Goal: Register for event/course

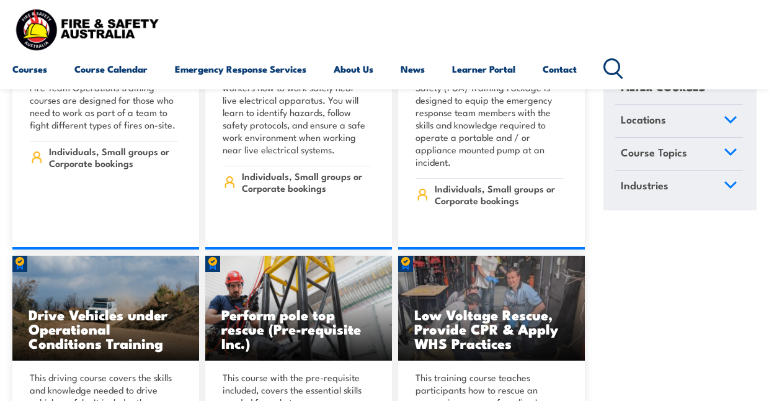
scroll to position [2683, 0]
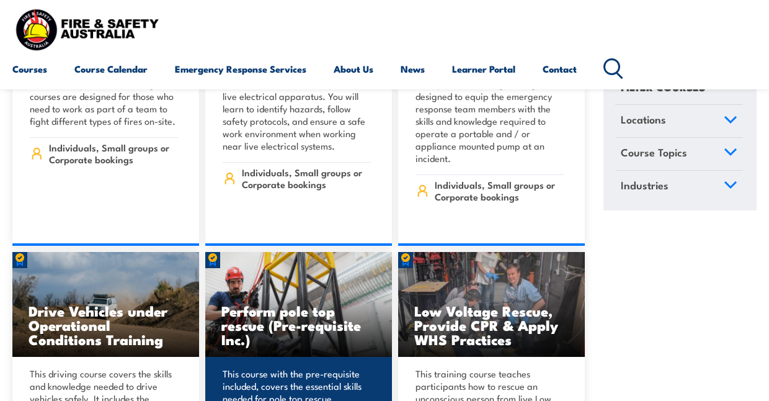
click at [319, 303] on h3 "Perform pole top rescue (Pre-requisite Inc.)" at bounding box center [298, 324] width 154 height 43
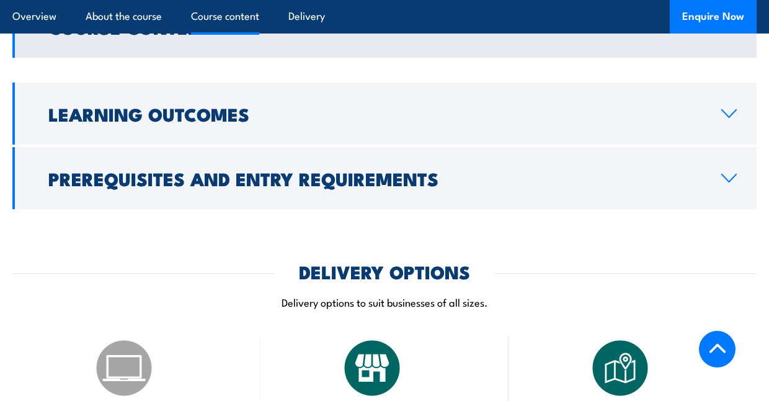
scroll to position [1079, 0]
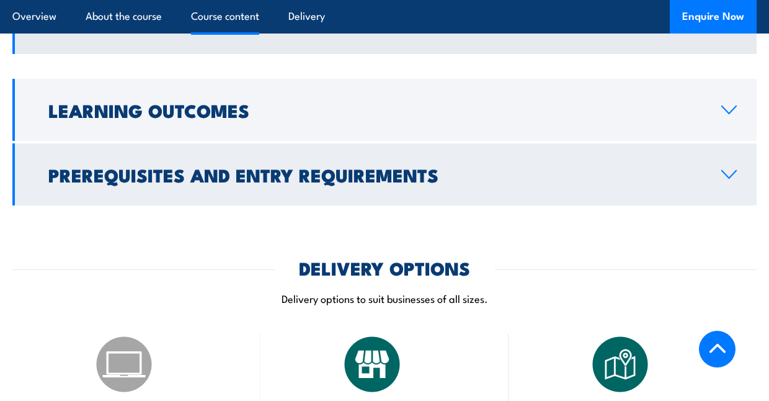
click at [290, 203] on link "Prerequisites and Entry Requirements" at bounding box center [384, 174] width 744 height 62
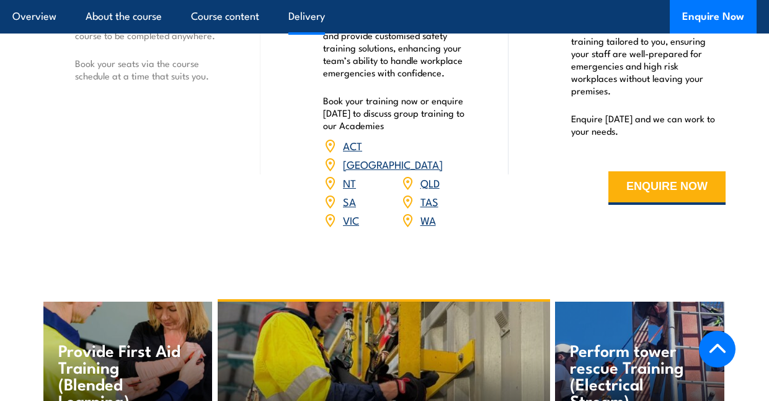
scroll to position [1547, 0]
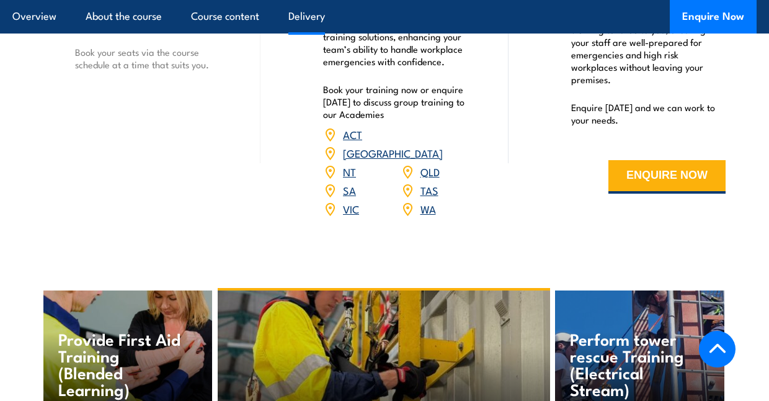
click at [427, 166] on link "QLD" at bounding box center [430, 171] width 19 height 15
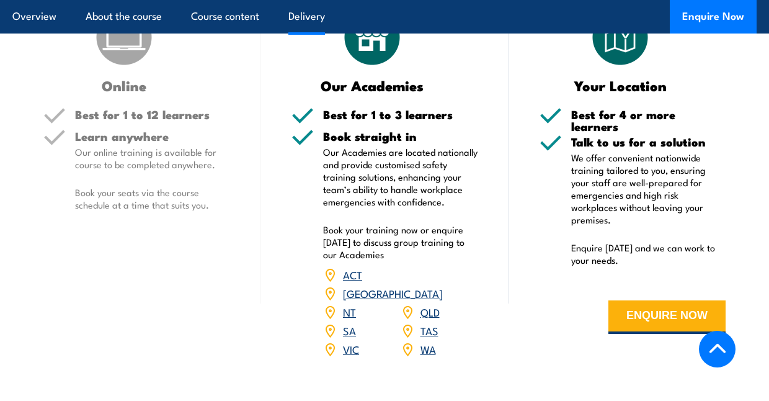
scroll to position [1398, 0]
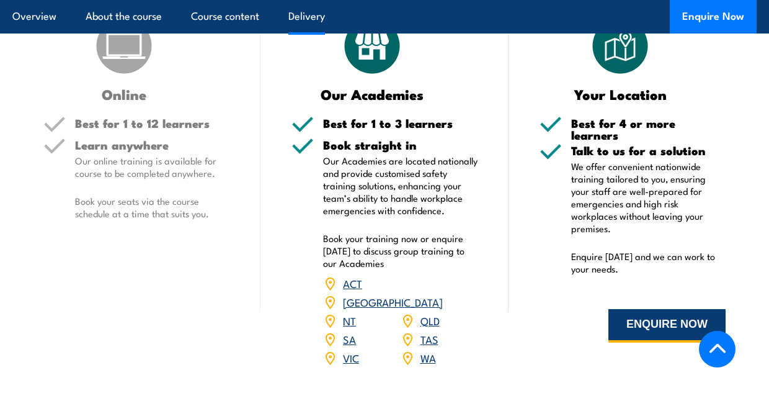
click at [684, 310] on button "ENQUIRE NOW" at bounding box center [667, 326] width 117 height 34
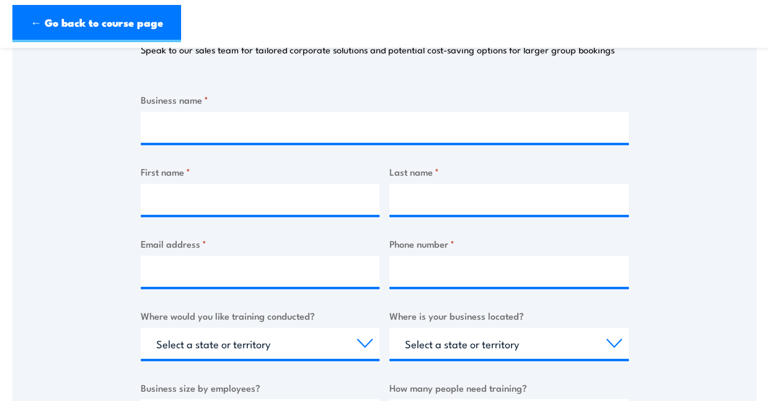
scroll to position [154, 0]
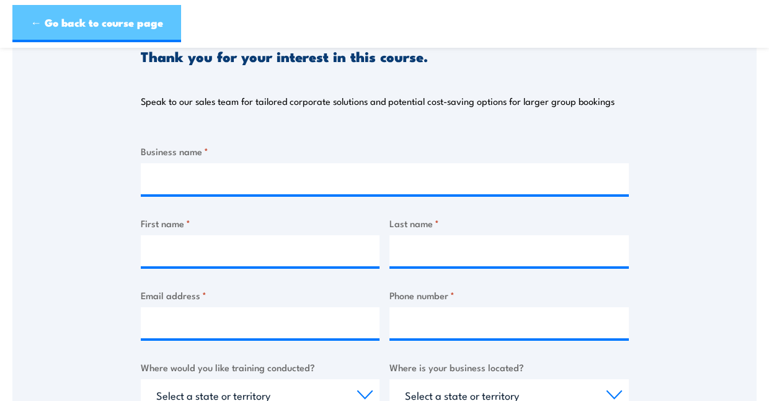
click at [46, 33] on link "← Go back to course page" at bounding box center [96, 23] width 169 height 37
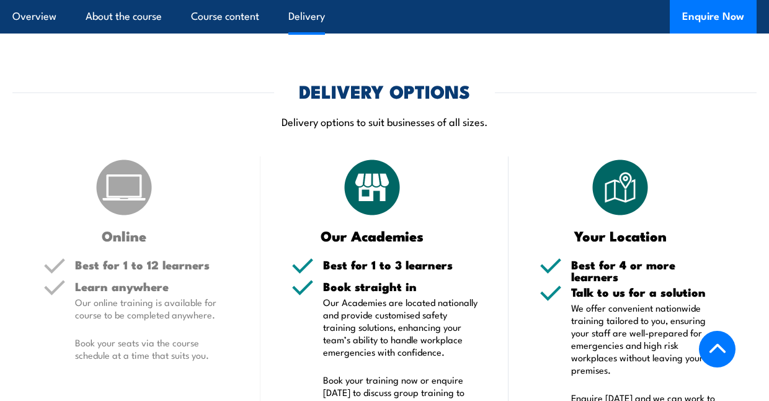
scroll to position [1251, 0]
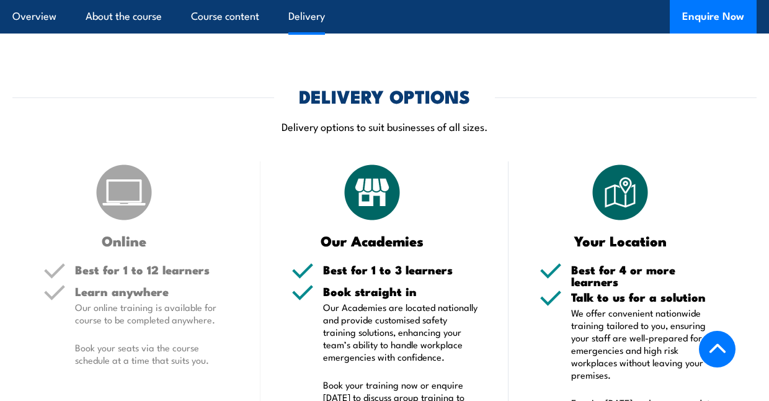
click at [385, 104] on h2 "DELIVERY OPTIONS" at bounding box center [384, 95] width 171 height 16
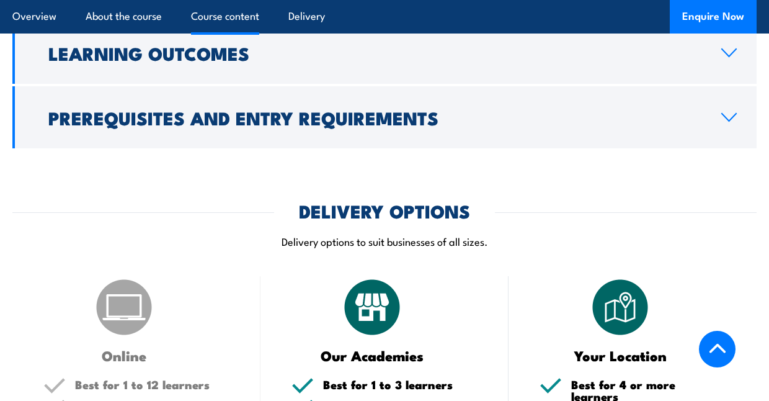
scroll to position [1138, 0]
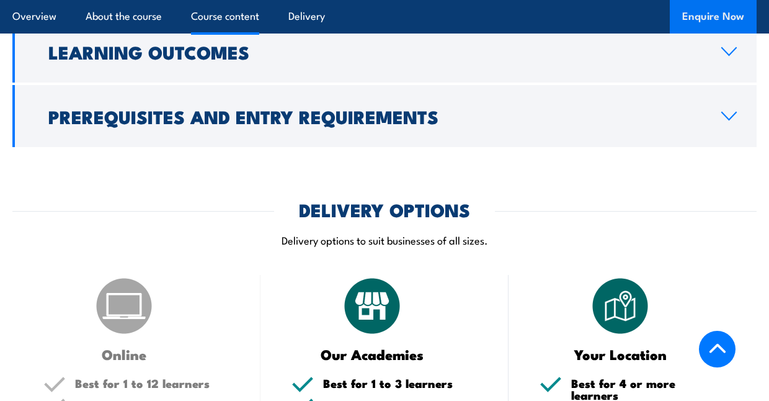
click at [704, 19] on button "Enquire Now" at bounding box center [713, 17] width 87 height 34
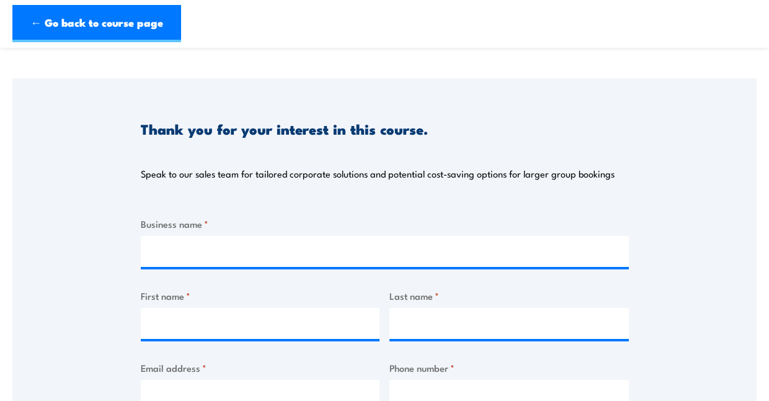
scroll to position [87, 0]
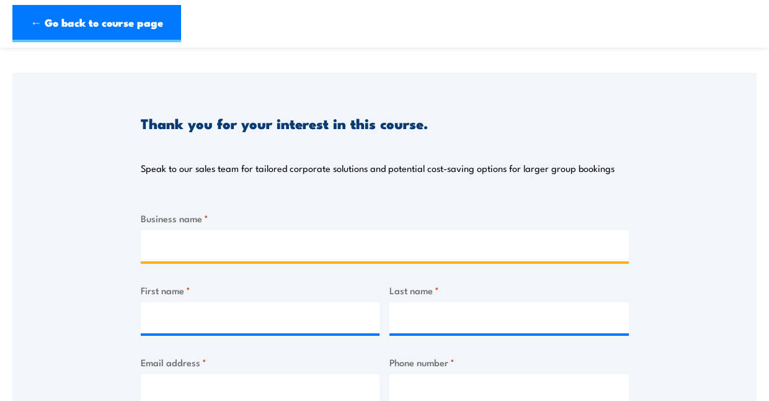
click at [329, 248] on input "Business name *" at bounding box center [385, 245] width 488 height 31
type input "personal"
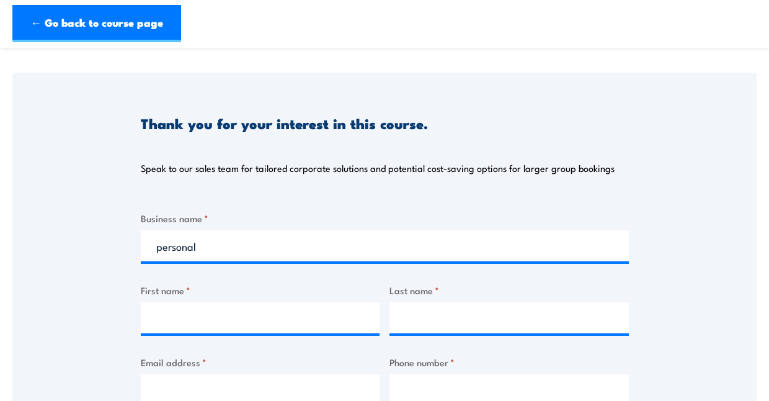
click at [277, 323] on input "First name *" at bounding box center [260, 317] width 239 height 31
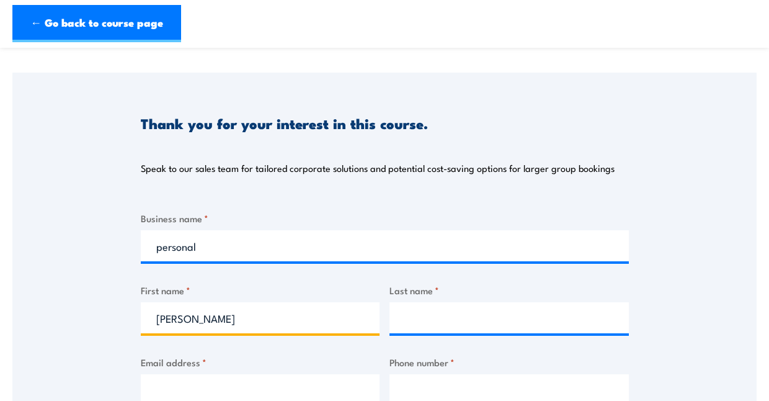
type input "[PERSON_NAME]"
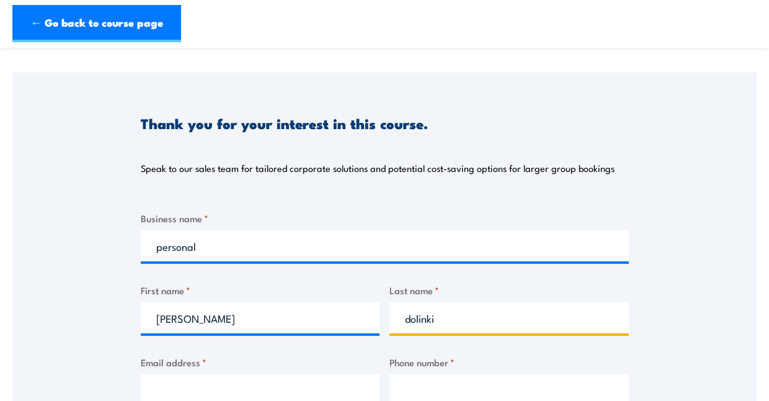
click at [428, 320] on input "dolinki" at bounding box center [509, 317] width 239 height 31
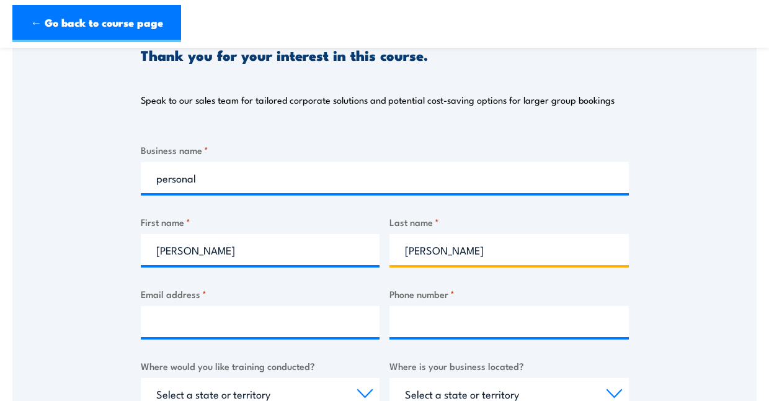
scroll to position [168, 0]
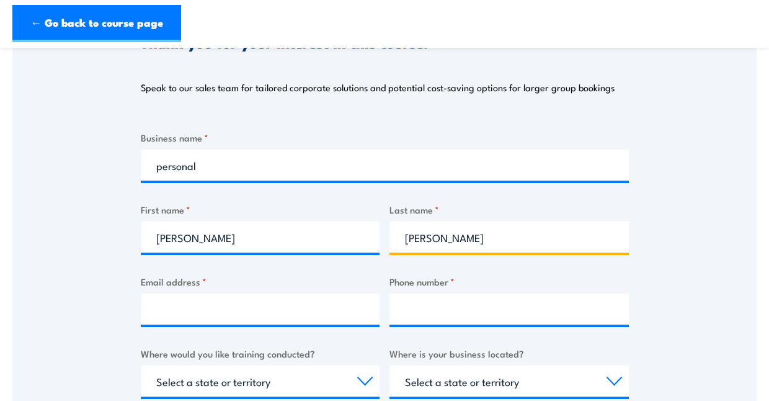
type input "[PERSON_NAME]"
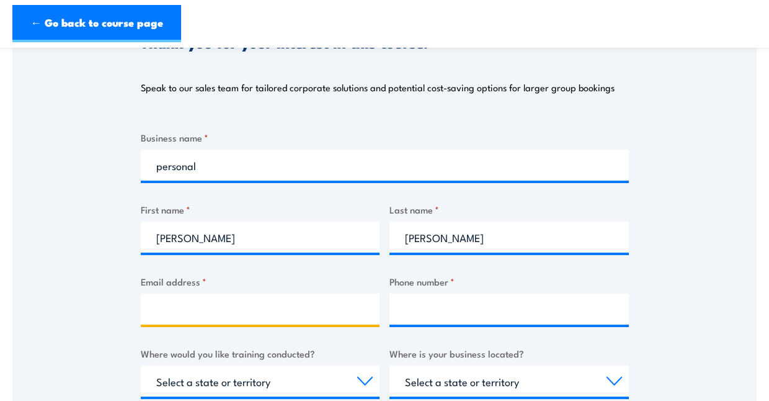
click at [285, 305] on input "Email address *" at bounding box center [260, 308] width 239 height 31
type input "[EMAIL_ADDRESS][DOMAIN_NAME]"
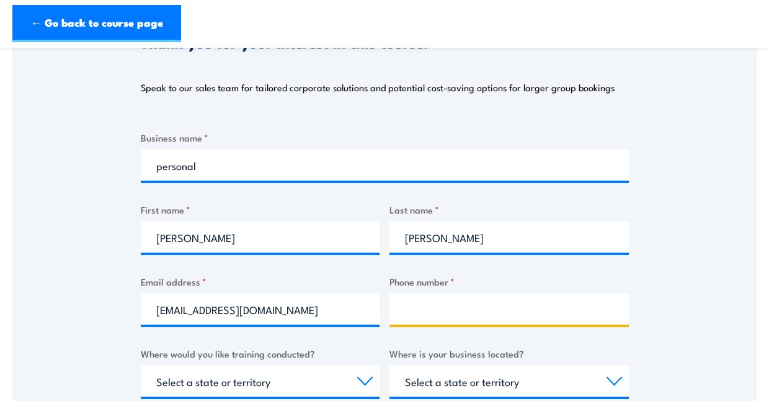
click at [431, 319] on input "Phone number *" at bounding box center [509, 308] width 239 height 31
type input "0428574797"
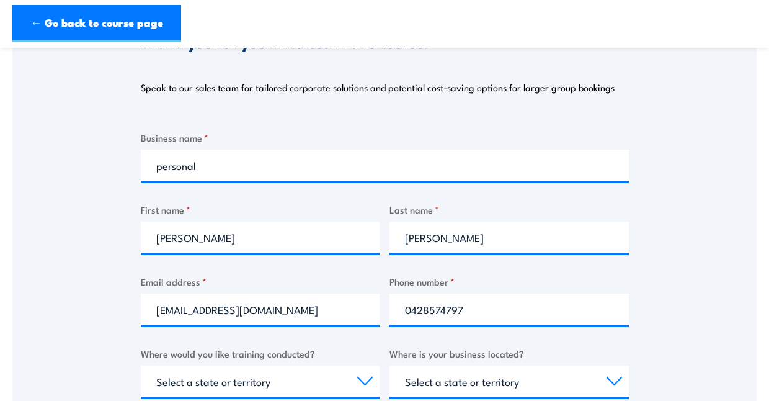
click at [664, 310] on div "Thank you for your interest in this course. Speak to our sales team for tailore…" at bounding box center [384, 302] width 744 height 620
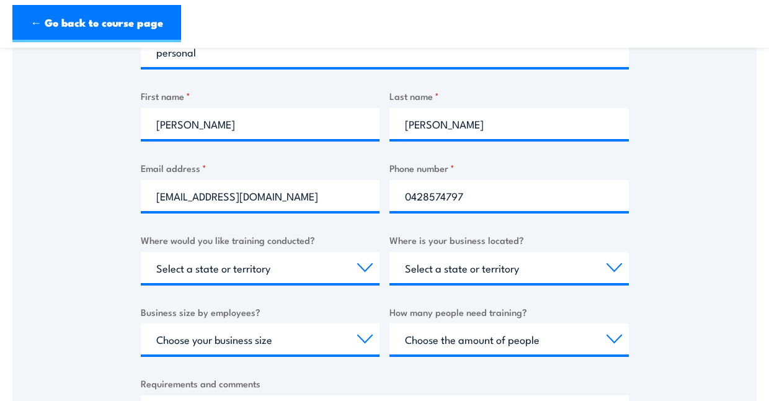
scroll to position [292, 0]
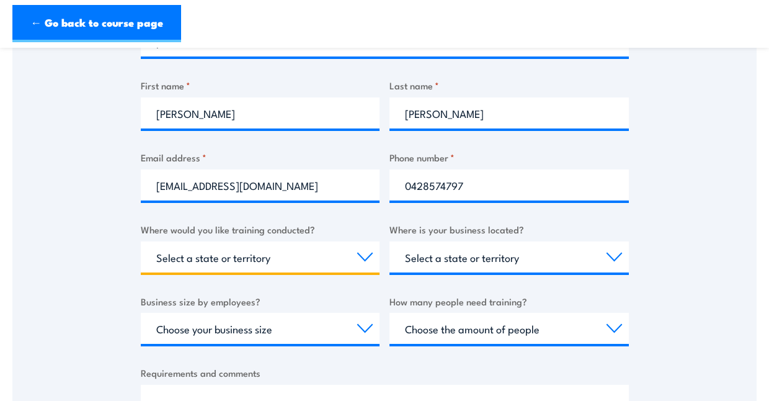
click at [366, 261] on select "Select a state or territory Nationally - multiple locations [GEOGRAPHIC_DATA] […" at bounding box center [260, 256] width 239 height 31
select select "QLD"
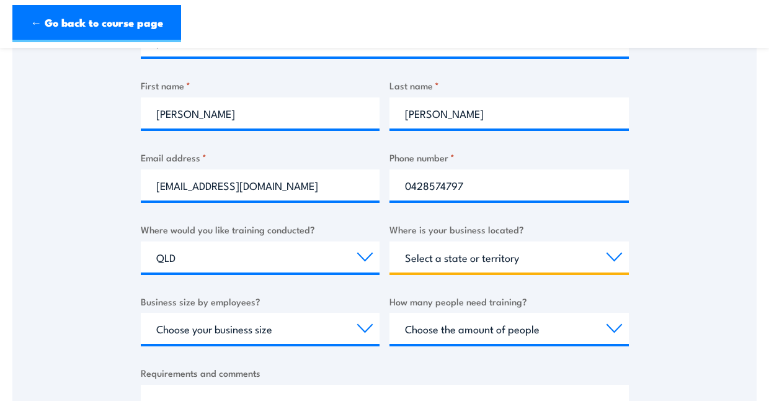
click at [622, 261] on select "Select a state or territory [GEOGRAPHIC_DATA] [GEOGRAPHIC_DATA] [GEOGRAPHIC_DAT…" at bounding box center [509, 256] width 239 height 31
select select "QLD"
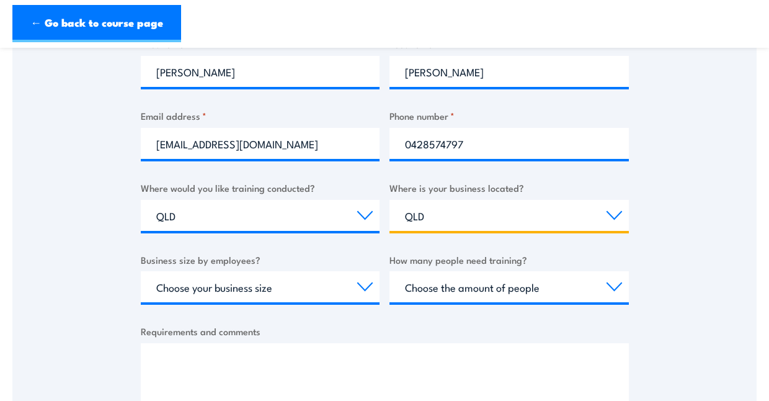
scroll to position [357, 0]
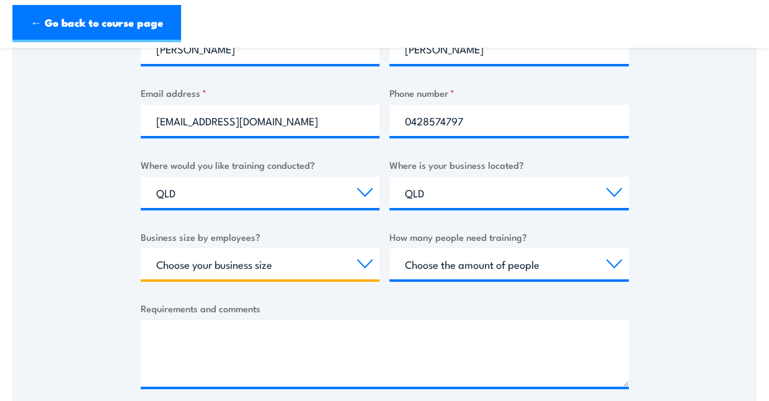
click at [366, 265] on select "Choose your business size 1 to 19 20 to 199 200+" at bounding box center [260, 263] width 239 height 31
select select "1 to 19"
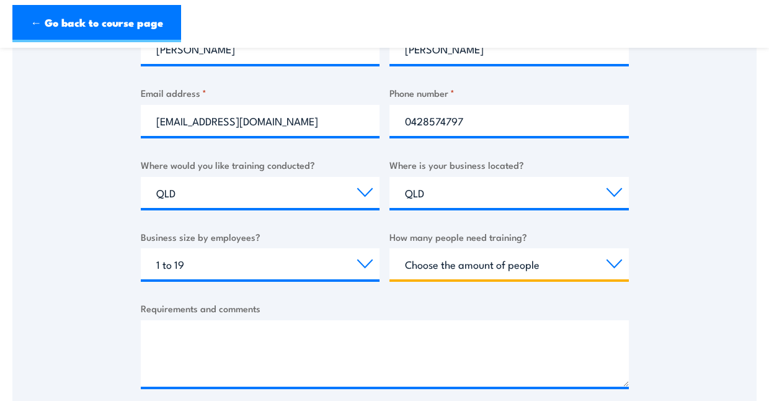
click at [504, 274] on select "Choose the amount of people 1 to 4 5 to 19 20+" at bounding box center [509, 263] width 239 height 31
select select "1 to 4"
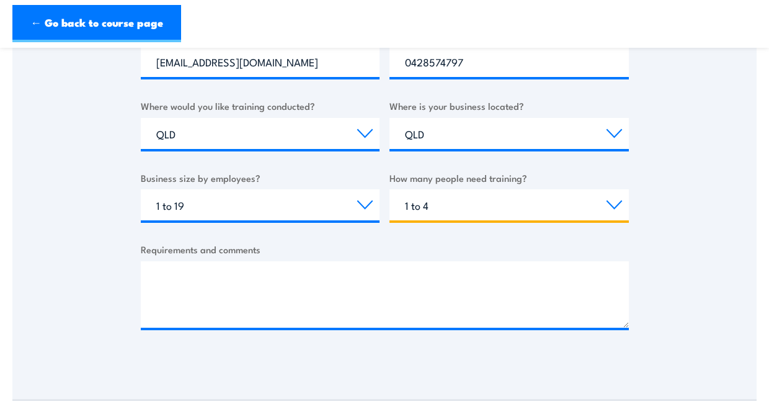
scroll to position [437, 0]
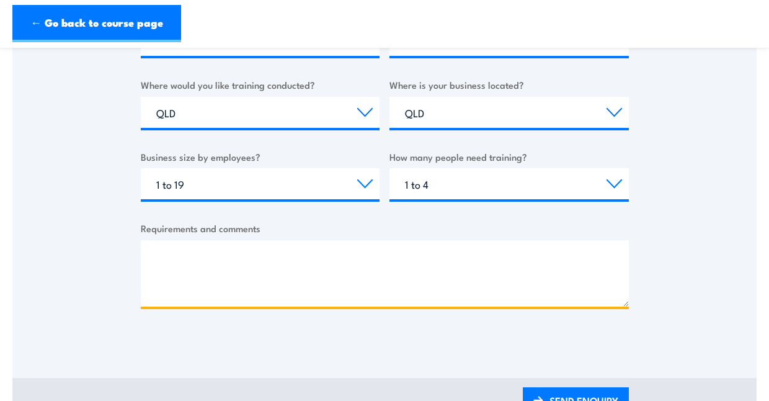
click at [486, 265] on textarea "Requirements and comments" at bounding box center [385, 273] width 488 height 66
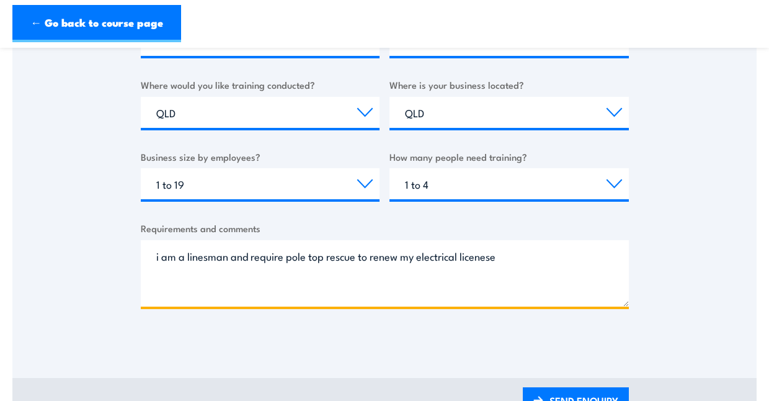
click at [471, 260] on textarea "i am a linesman and require pole top rescue to renew my electrical licenese" at bounding box center [385, 273] width 488 height 66
click at [536, 262] on textarea "I am a linesman and require pole top rescue to renew my electrical license" at bounding box center [385, 273] width 488 height 66
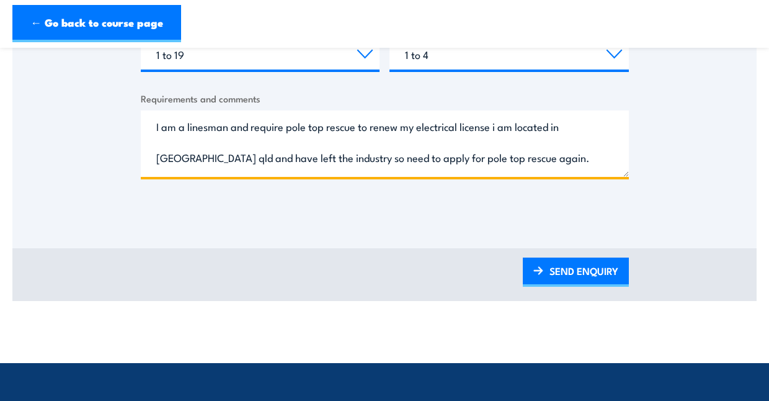
scroll to position [573, 0]
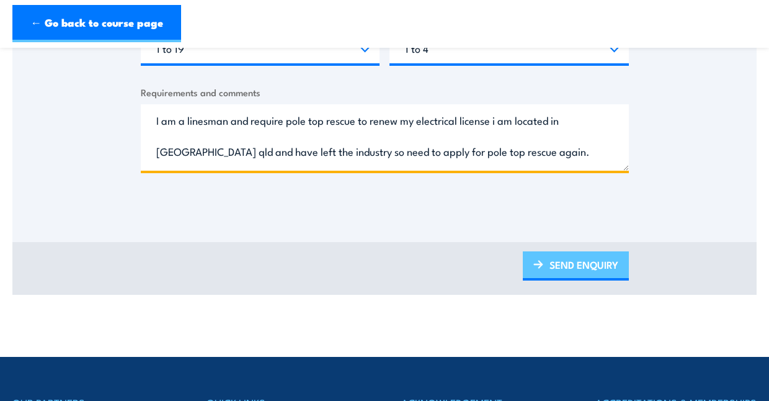
type textarea "I am a linesman and require pole top rescue to renew my electrical license i am…"
click at [579, 262] on link "SEND ENQUIRY" at bounding box center [576, 265] width 106 height 29
click at [569, 271] on link "SEND ENQUIRY" at bounding box center [576, 265] width 106 height 29
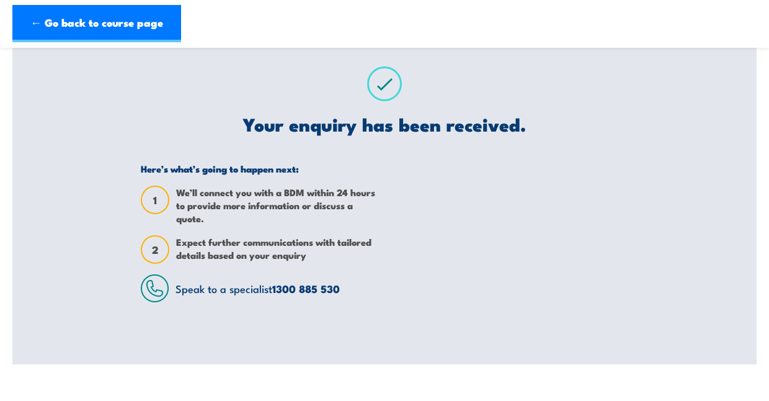
scroll to position [0, 0]
